Goal: Navigation & Orientation: Go to known website

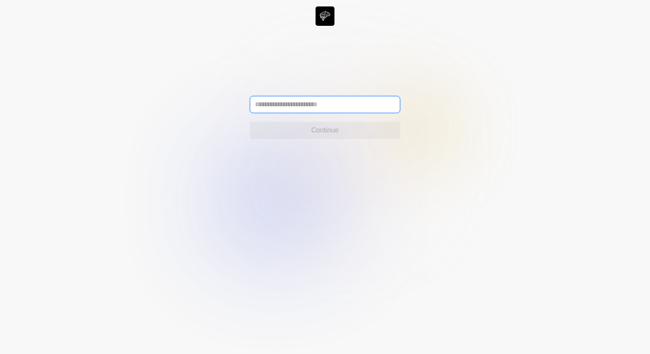
click at [272, 106] on input "text" at bounding box center [325, 104] width 150 height 17
paste input "**********"
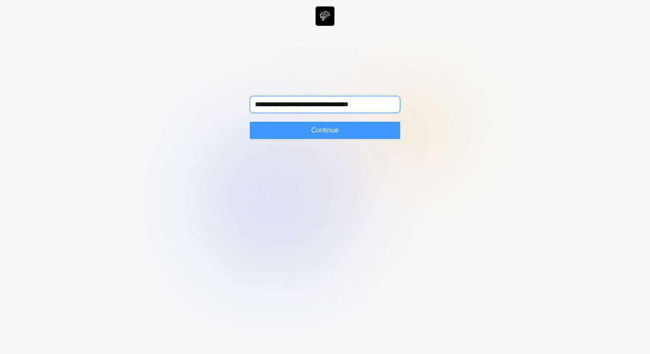
type input "**********"
click at [281, 126] on button "Continue" at bounding box center [325, 130] width 150 height 17
